Goal: Task Accomplishment & Management: Manage account settings

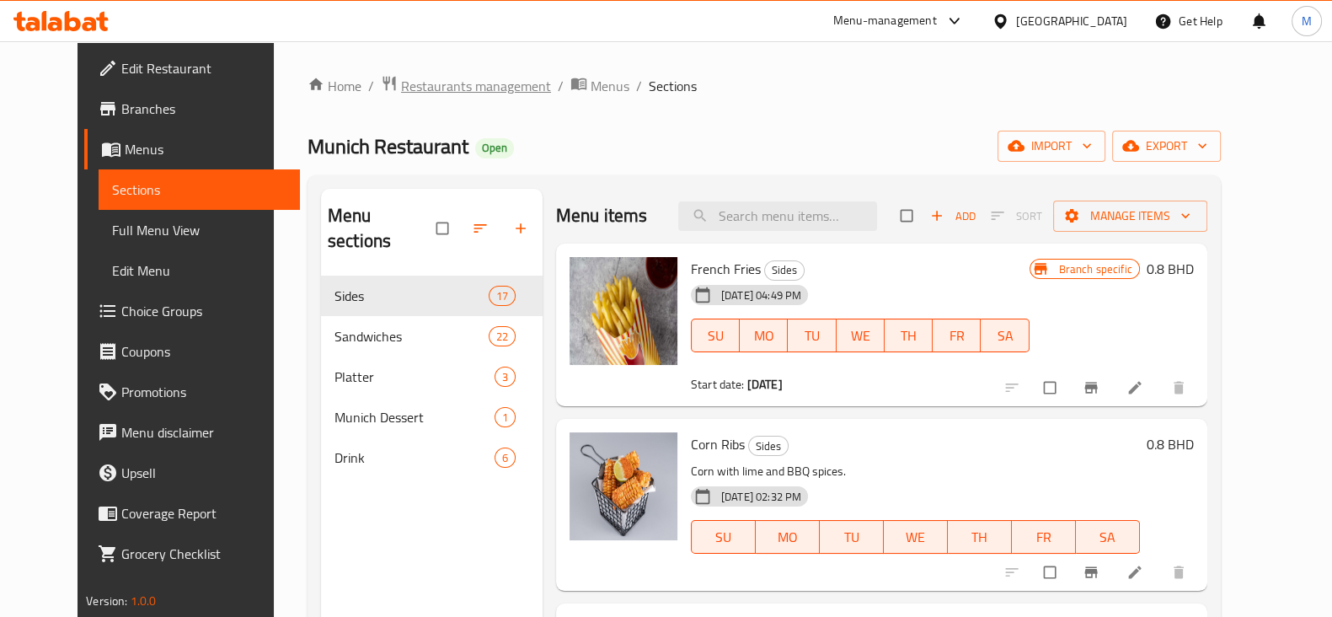
click at [401, 85] on span "Restaurants management" at bounding box center [476, 86] width 150 height 20
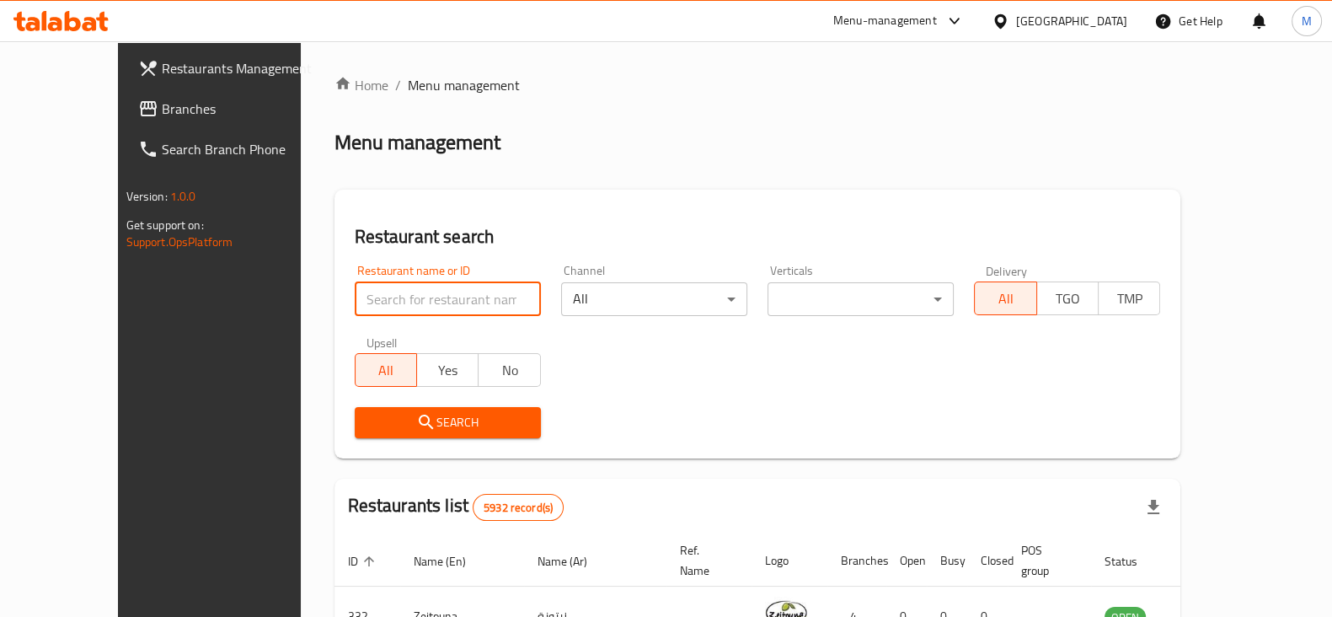
click at [367, 300] on input "search" at bounding box center [448, 299] width 186 height 34
type input "jasmi"
click button "Search" at bounding box center [448, 422] width 186 height 31
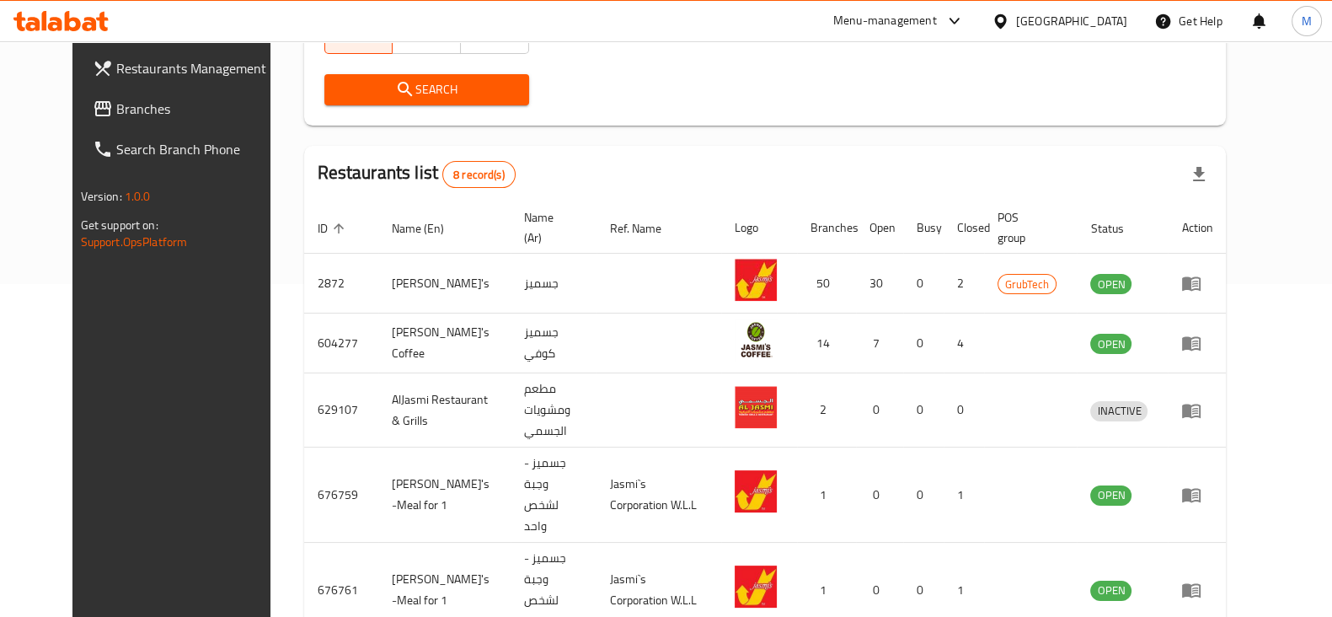
scroll to position [316, 0]
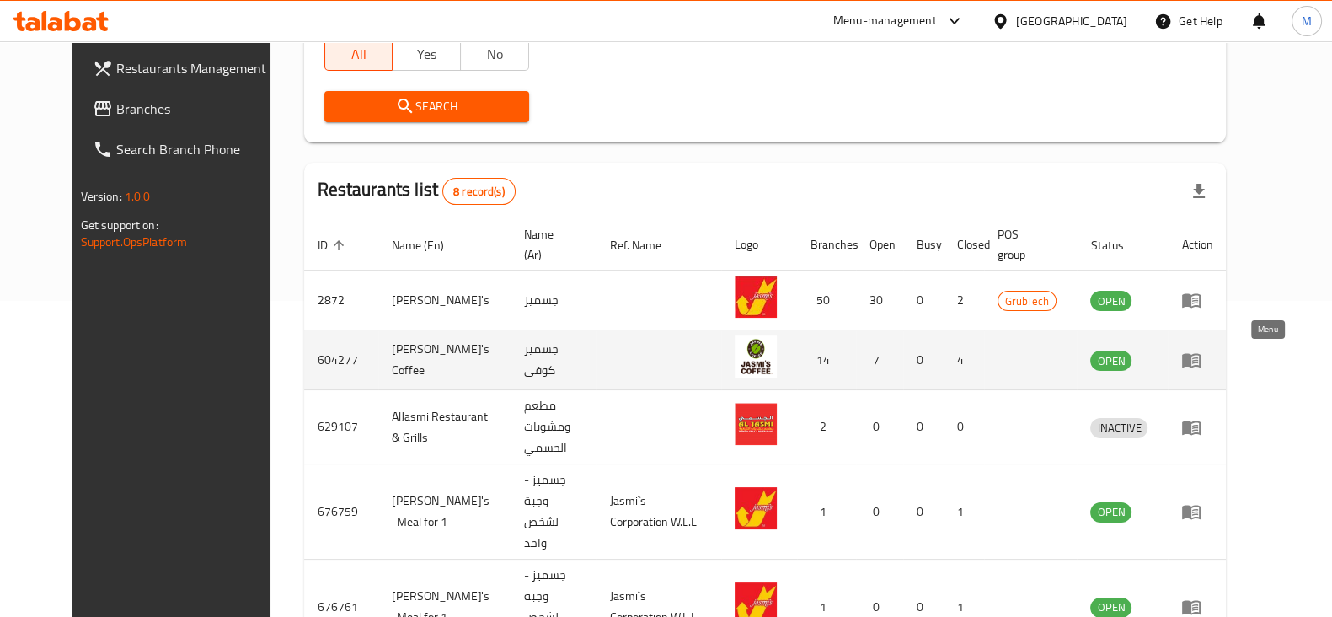
click at [1202, 358] on icon "enhanced table" at bounding box center [1192, 360] width 20 height 20
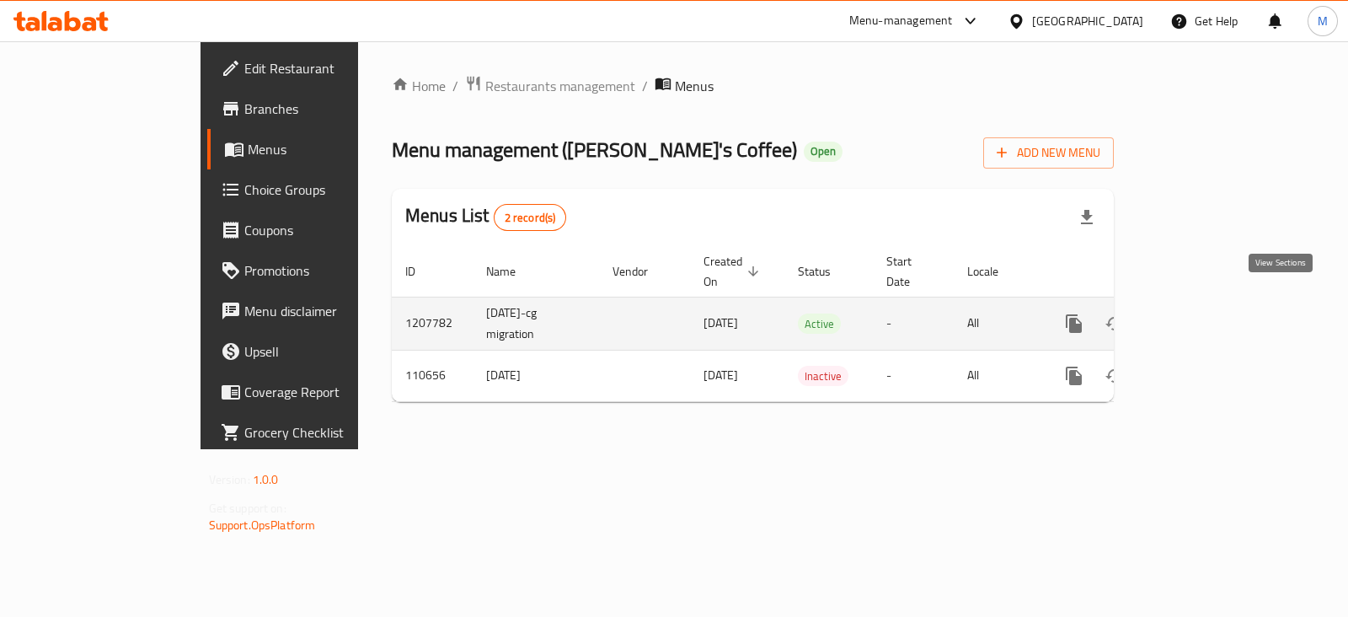
click at [1206, 314] on icon "enhanced table" at bounding box center [1196, 324] width 20 height 20
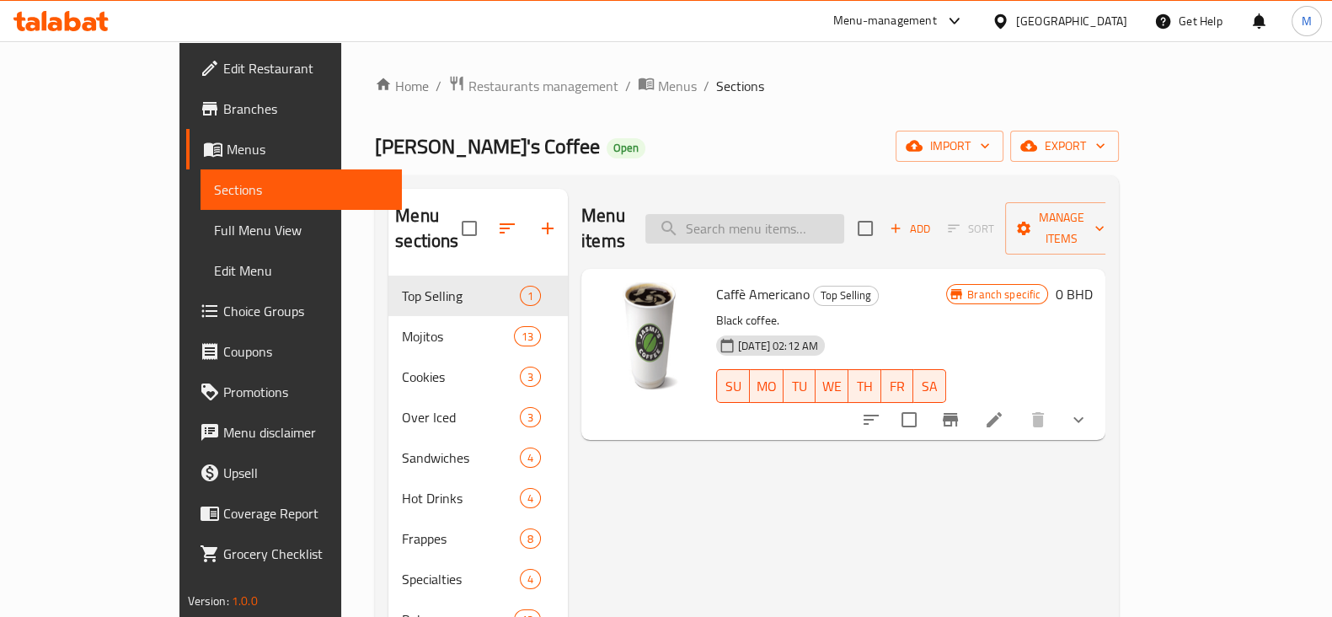
click at [783, 219] on input "search" at bounding box center [745, 228] width 199 height 29
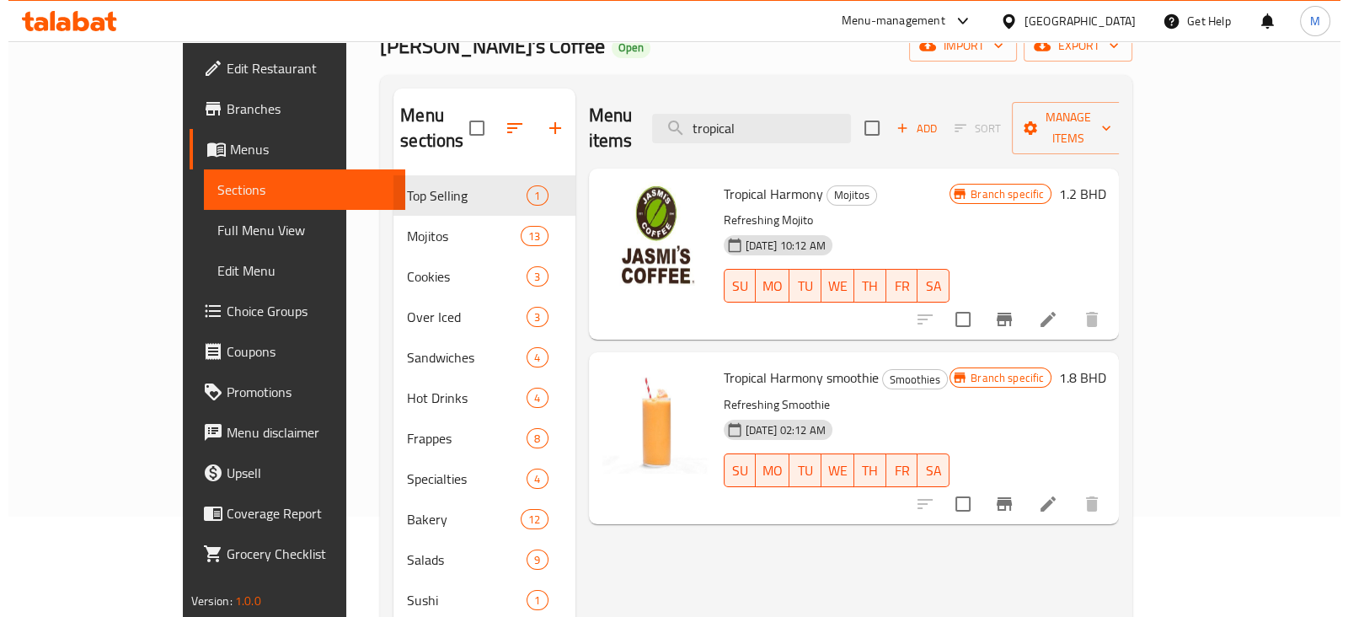
scroll to position [210, 0]
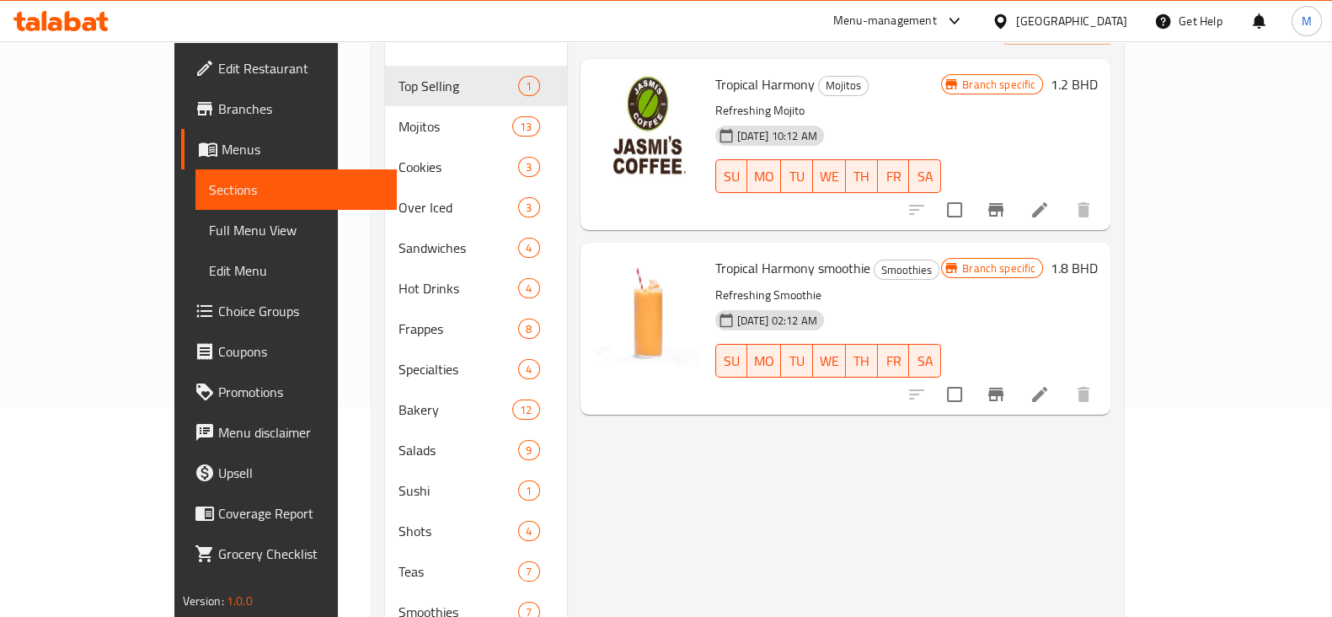
type input "tropical"
click at [1004, 388] on icon "Branch-specific-item" at bounding box center [996, 394] width 15 height 13
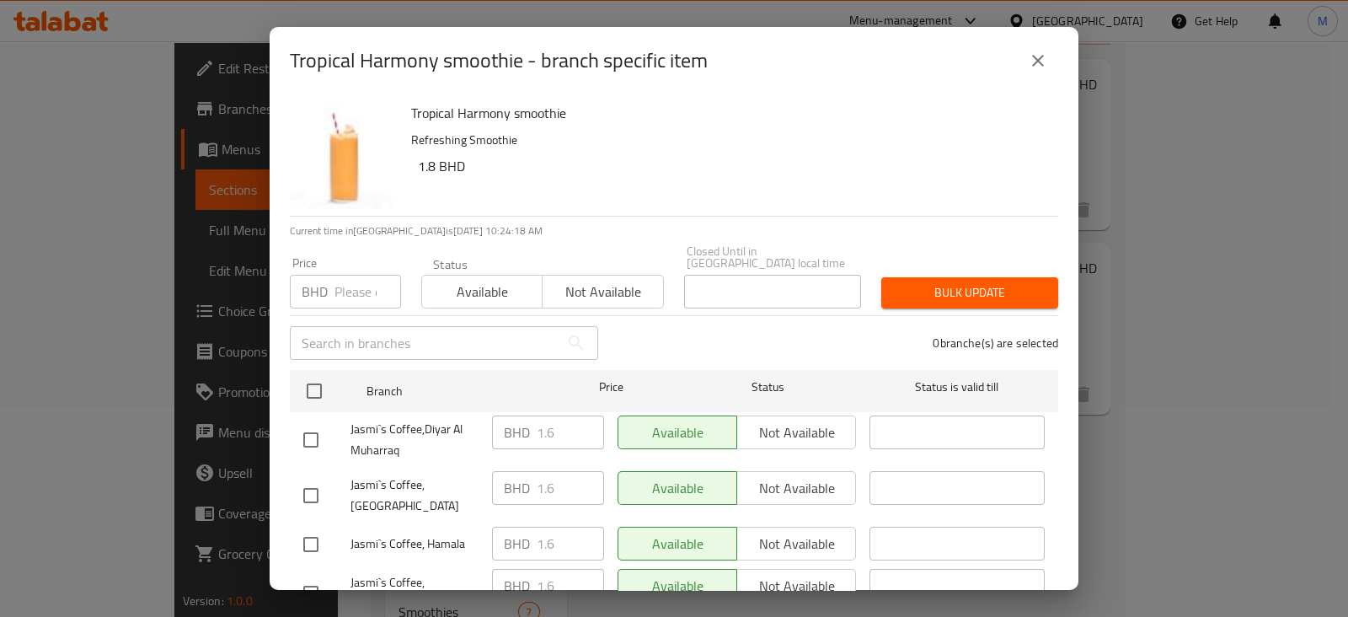
click at [337, 284] on input "number" at bounding box center [368, 292] width 67 height 34
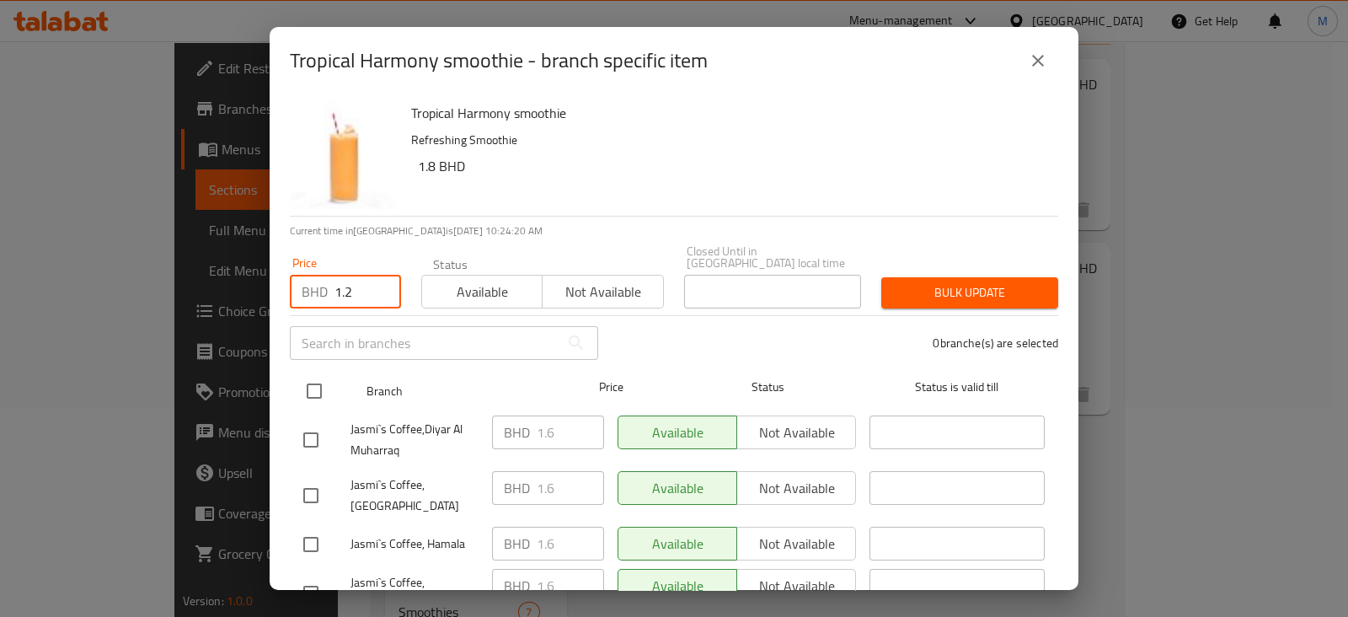
type input "1.2"
click at [310, 379] on input "checkbox" at bounding box center [314, 390] width 35 height 35
checkbox input "true"
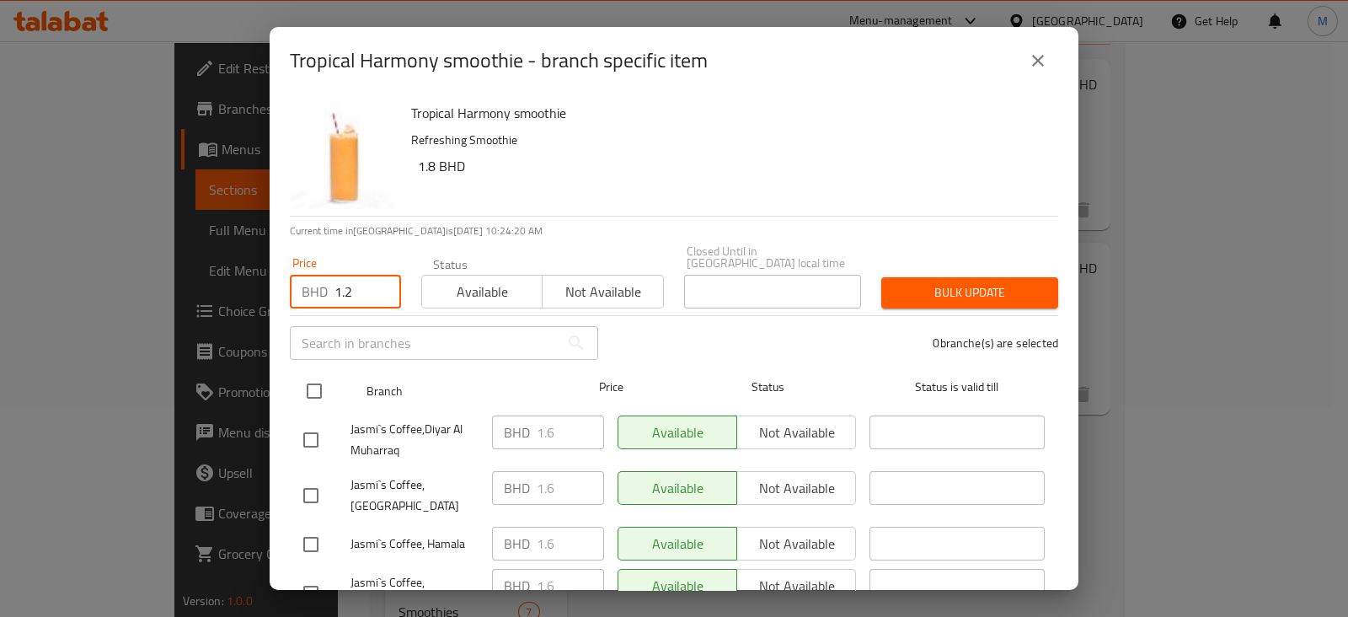
checkbox input "true"
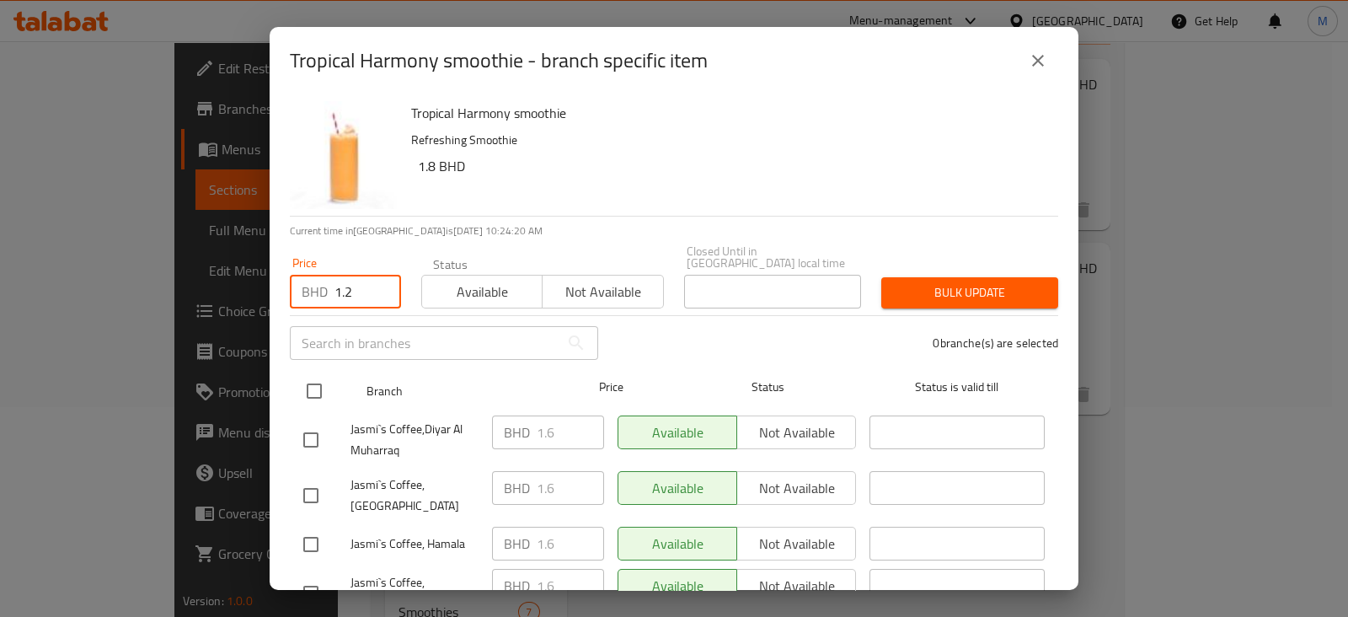
checkbox input "true"
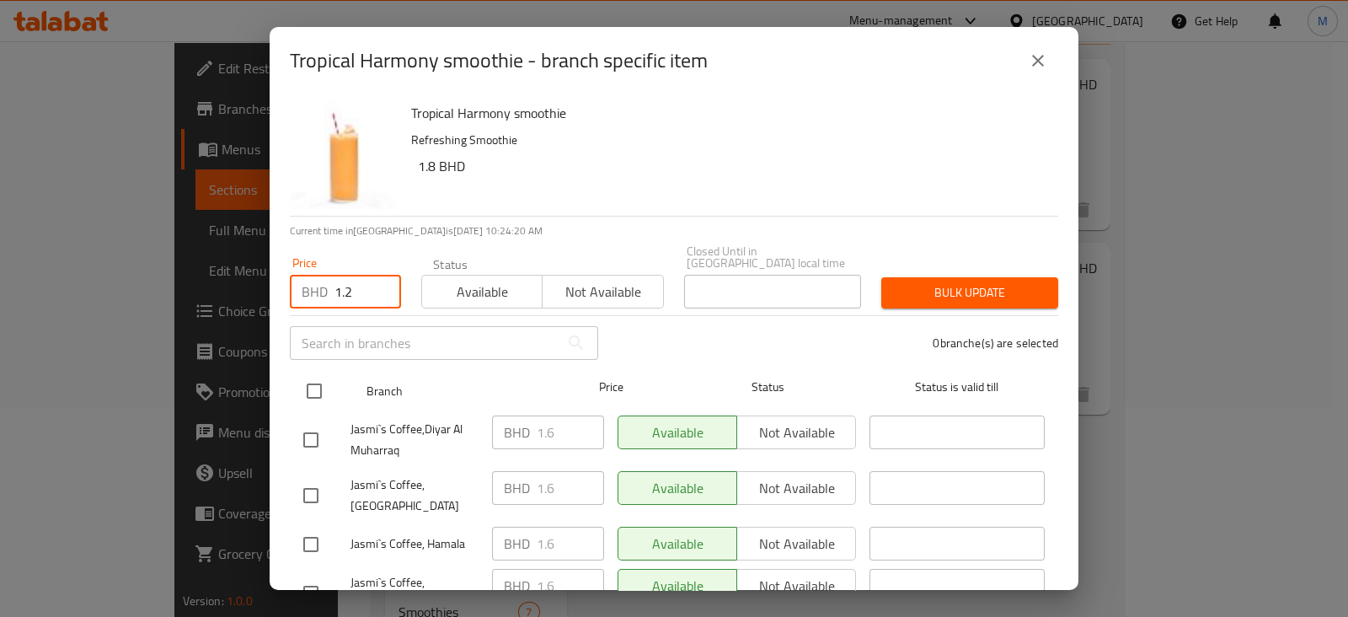
checkbox input "true"
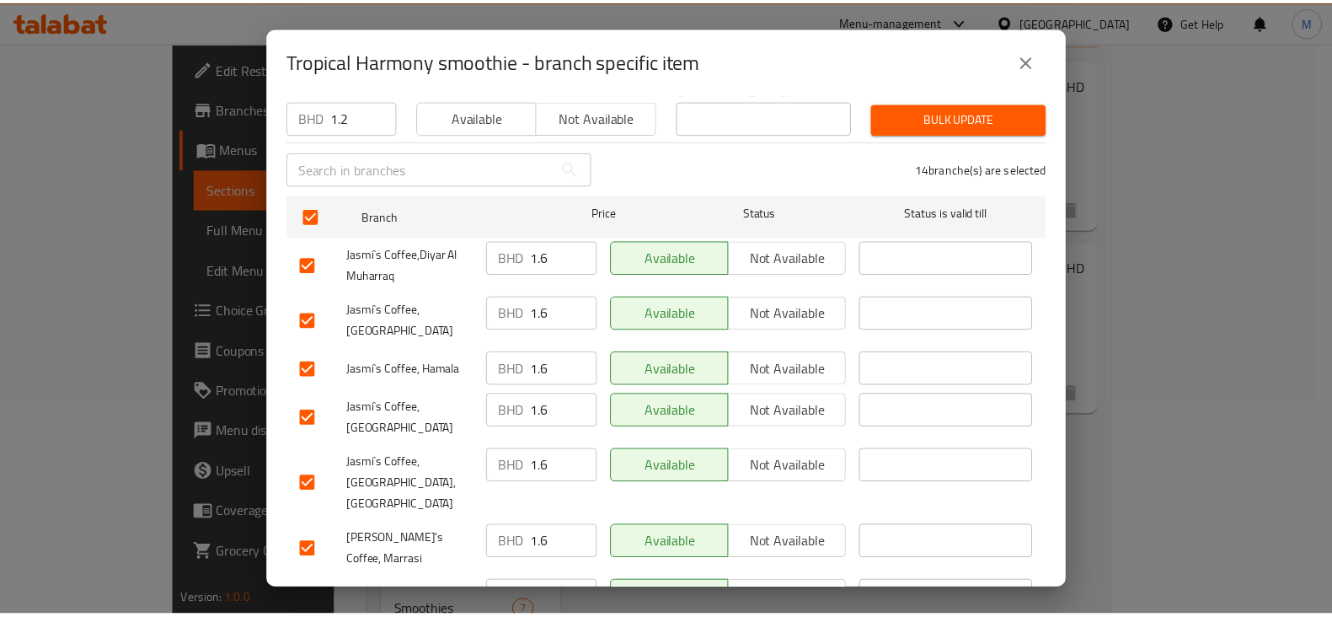
scroll to position [0, 0]
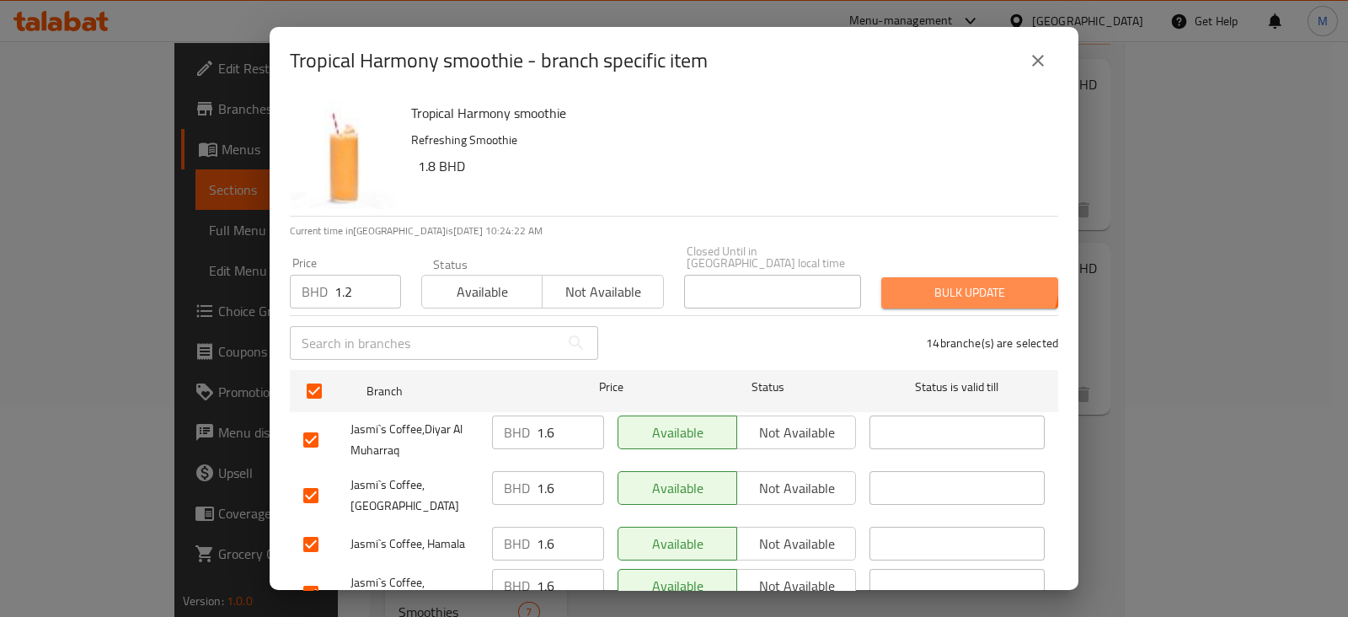
click at [952, 282] on span "Bulk update" at bounding box center [970, 292] width 150 height 21
